Goal: Task Accomplishment & Management: Manage account settings

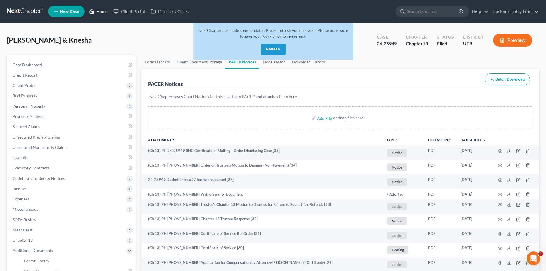
click at [104, 12] on link "Home" at bounding box center [98, 11] width 24 height 10
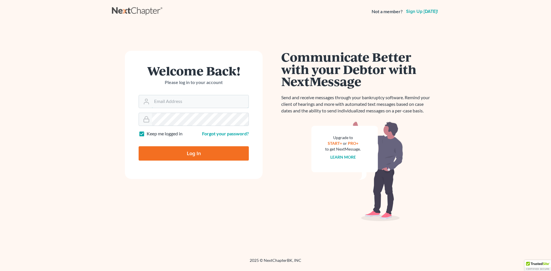
type input "[EMAIL_ADDRESS][DOMAIN_NAME]"
click at [216, 157] on input "Log In" at bounding box center [194, 153] width 110 height 14
type input "Thinking..."
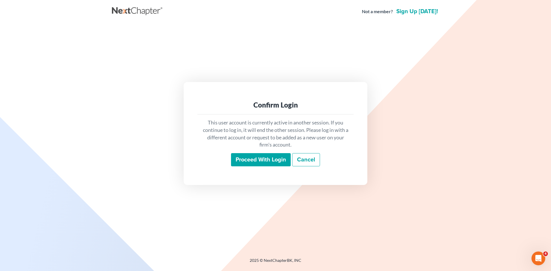
click at [260, 158] on input "Proceed with login" at bounding box center [261, 159] width 60 height 13
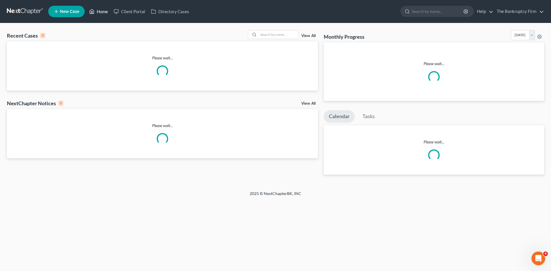
click at [105, 14] on link "Home" at bounding box center [98, 11] width 24 height 10
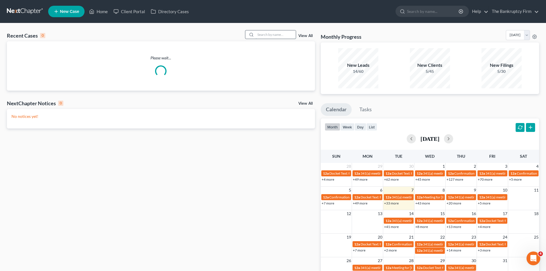
click at [274, 34] on input "search" at bounding box center [276, 34] width 40 height 8
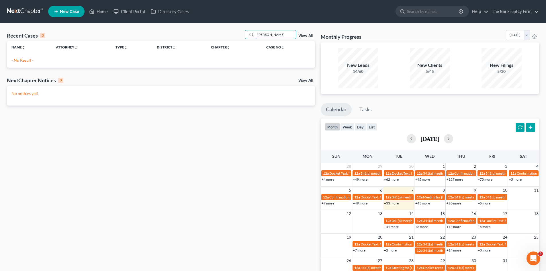
drag, startPoint x: 274, startPoint y: 34, endPoint x: 240, endPoint y: 34, distance: 33.8
click at [240, 34] on div "Recent Cases 0 [PERSON_NAME] View All" at bounding box center [161, 35] width 308 height 11
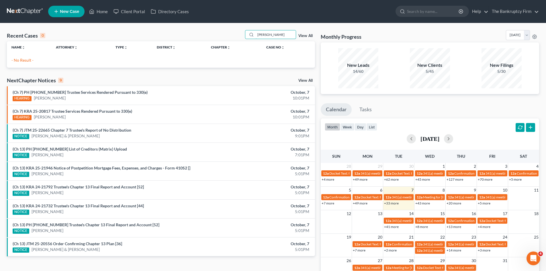
type input "[PERSON_NAME]"
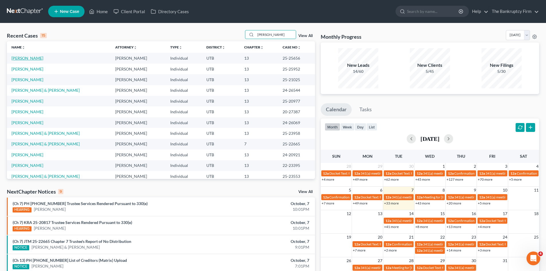
click at [17, 58] on link "[PERSON_NAME]" at bounding box center [27, 58] width 32 height 5
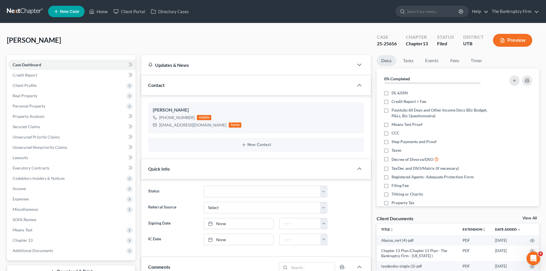
scroll to position [66, 0]
click at [100, 10] on link "Home" at bounding box center [98, 11] width 24 height 10
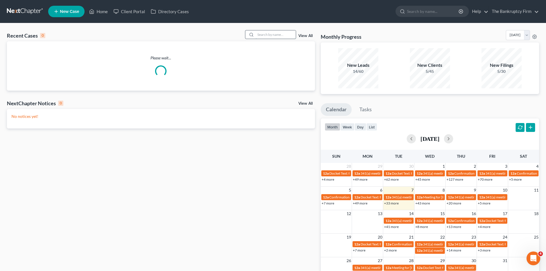
click at [262, 33] on input "search" at bounding box center [276, 34] width 40 height 8
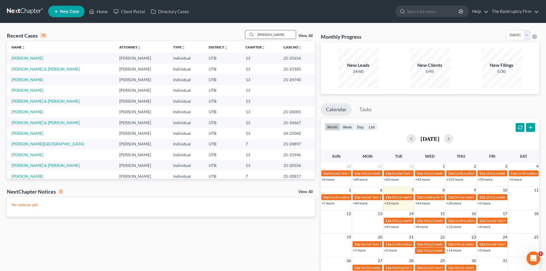
type input "[PERSON_NAME]"
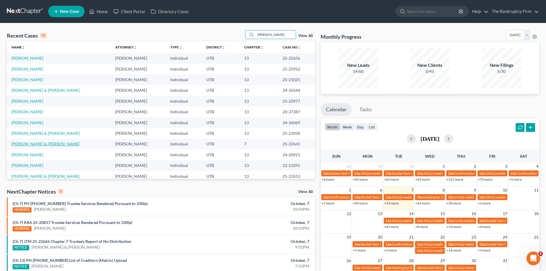
click at [31, 142] on link "[PERSON_NAME] & [PERSON_NAME]" at bounding box center [45, 143] width 68 height 5
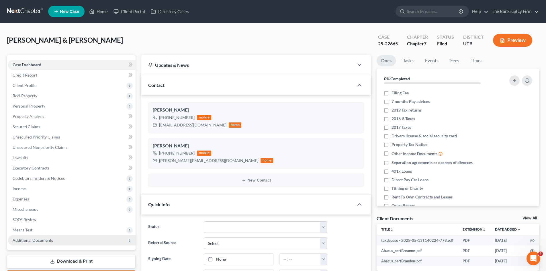
scroll to position [72, 0]
click at [31, 241] on span "Additional Documents" at bounding box center [33, 240] width 40 height 5
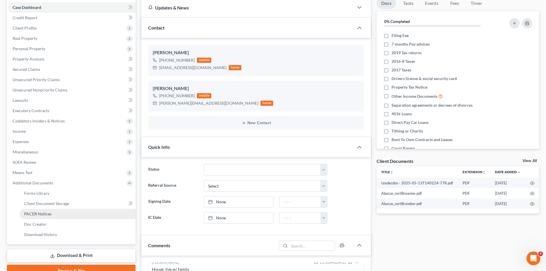
click at [48, 215] on span "PACER Notices" at bounding box center [38, 213] width 28 height 5
